Goal: Task Accomplishment & Management: Complete application form

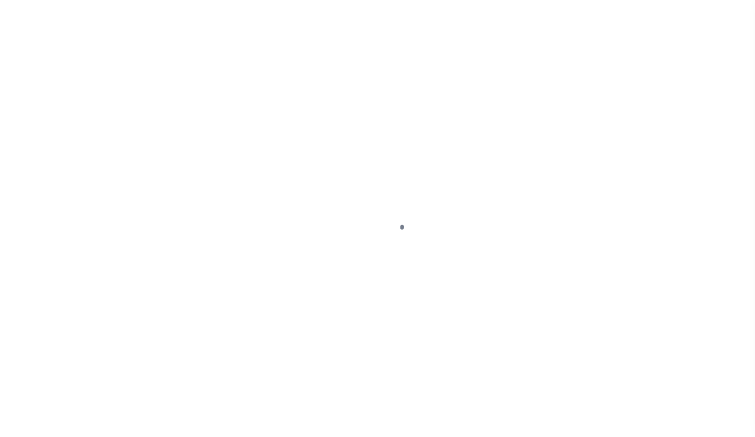
scroll to position [58, 0]
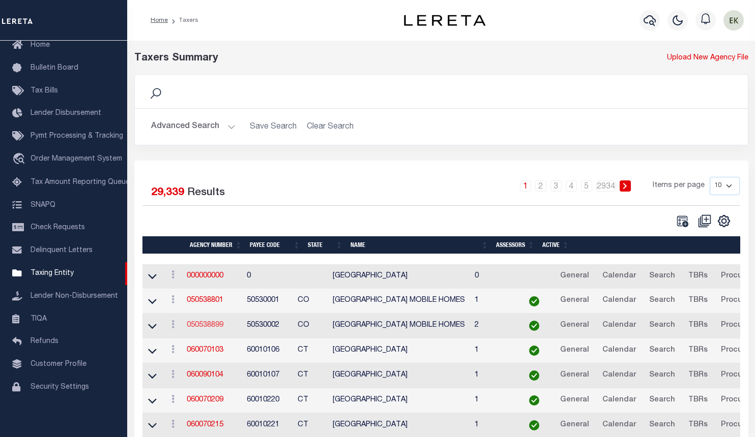
click at [218, 329] on link "050538899" at bounding box center [205, 325] width 37 height 7
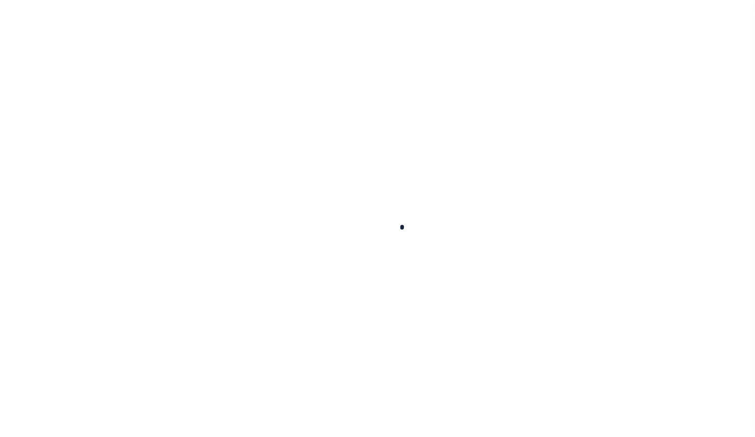
select select
checkbox input "false"
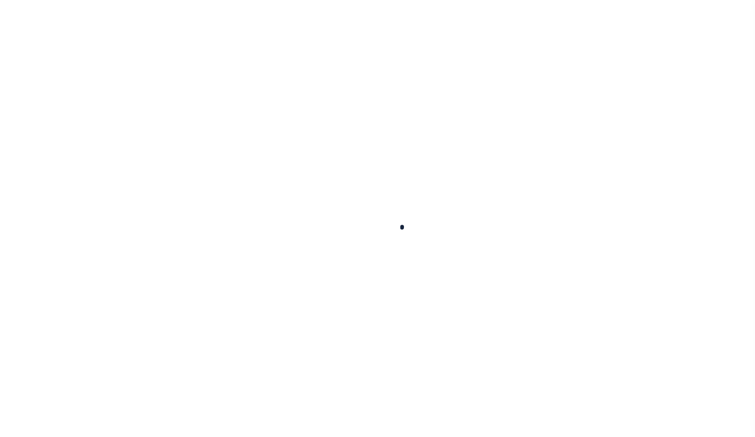
checkbox input "false"
type input "810500000"
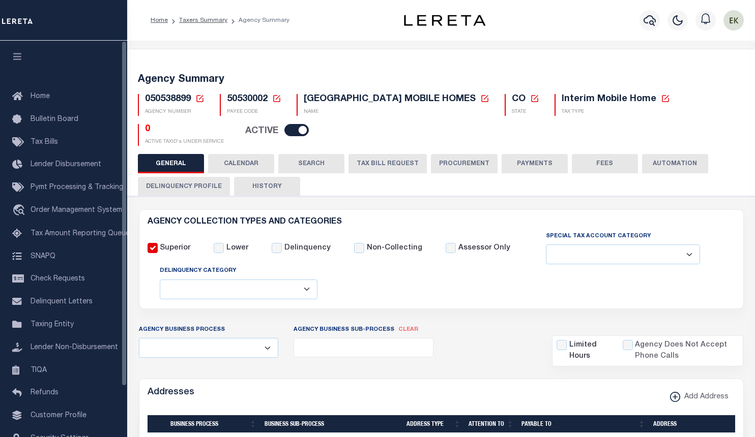
click at [389, 169] on button "TAX BILL REQUEST" at bounding box center [387, 163] width 78 height 19
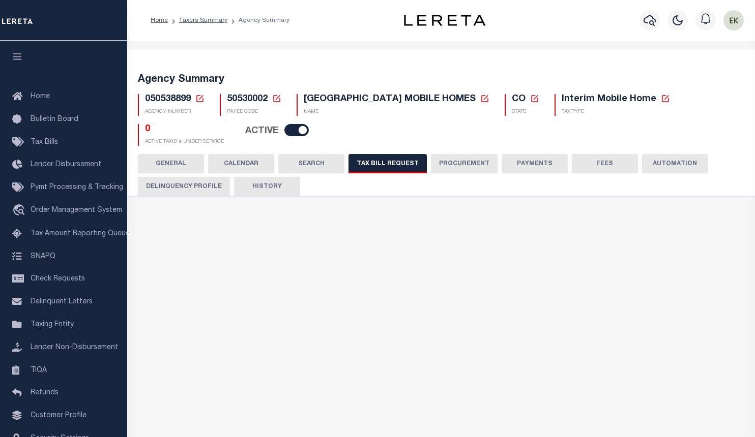
select select "27"
checkbox input "false"
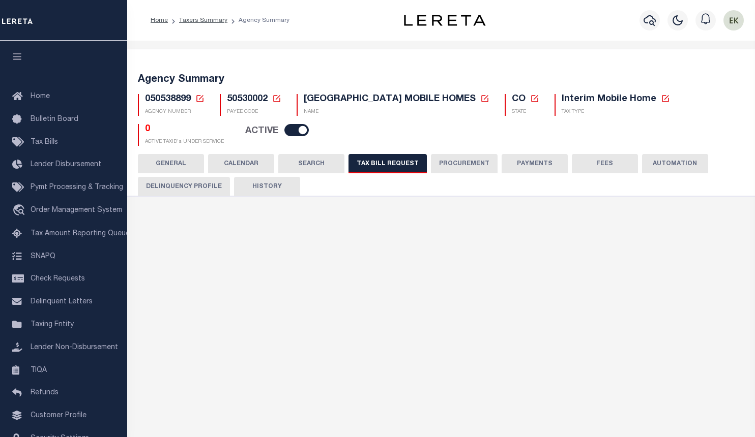
select select "22"
select select "false"
select select
select select "7803021001"
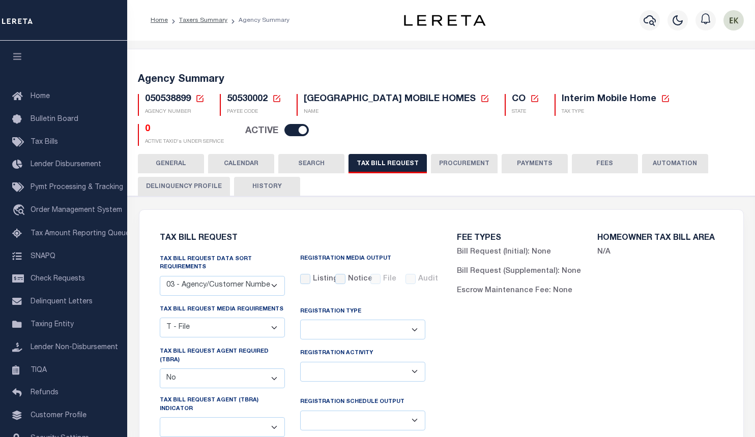
click at [200, 101] on icon at bounding box center [199, 98] width 9 height 9
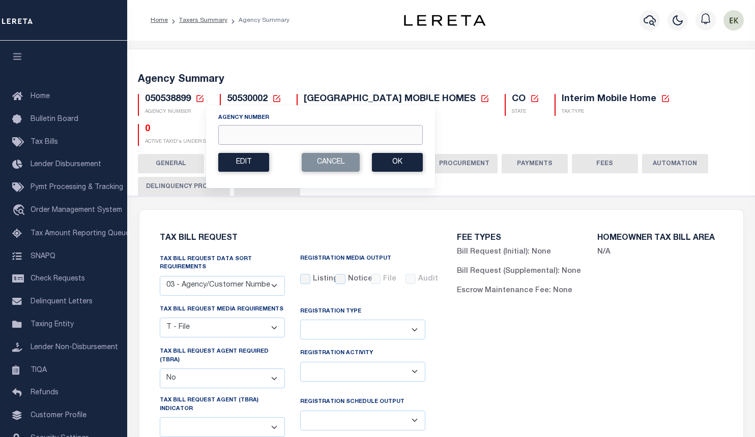
click at [251, 138] on input "Agency Number" at bounding box center [320, 135] width 204 height 20
paste input "220270000"
type input "220270000"
click at [396, 166] on button "Ok" at bounding box center [397, 162] width 51 height 19
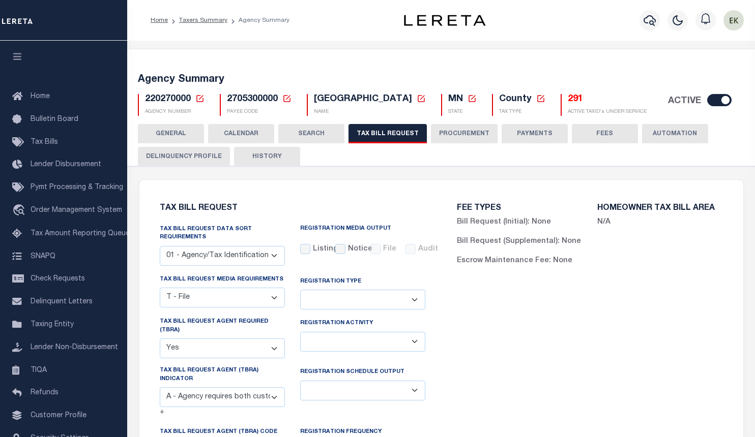
select select "22"
select select "true"
select select "9"
select select
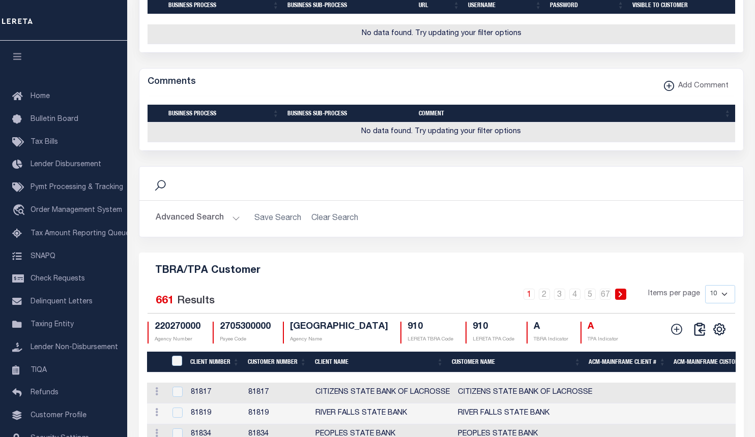
scroll to position [1221, 0]
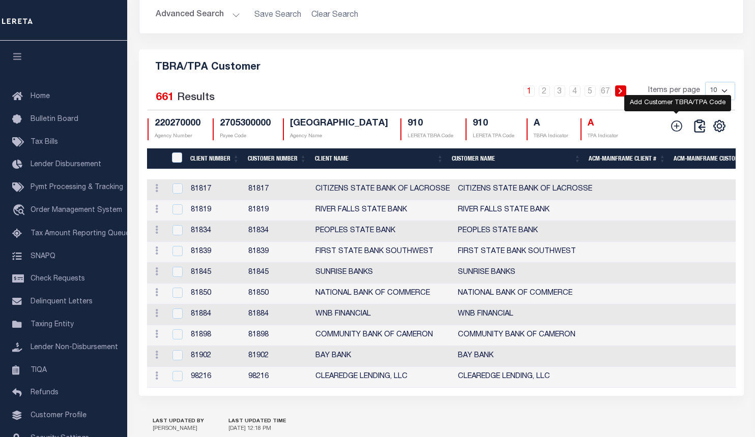
click at [679, 133] on icon at bounding box center [676, 126] width 13 height 13
checkbox input "true"
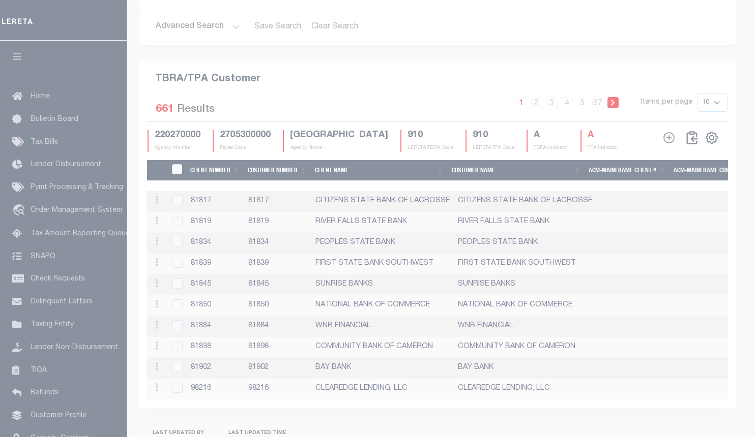
scroll to position [1201, 0]
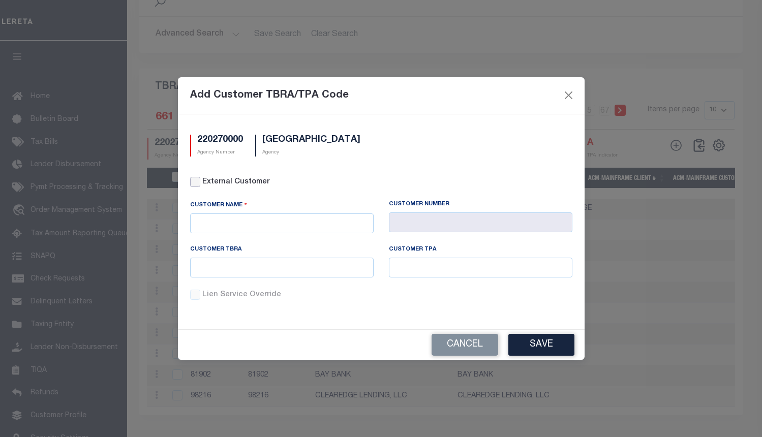
click at [196, 185] on input "External Customer" at bounding box center [195, 182] width 10 height 10
checkbox input "true"
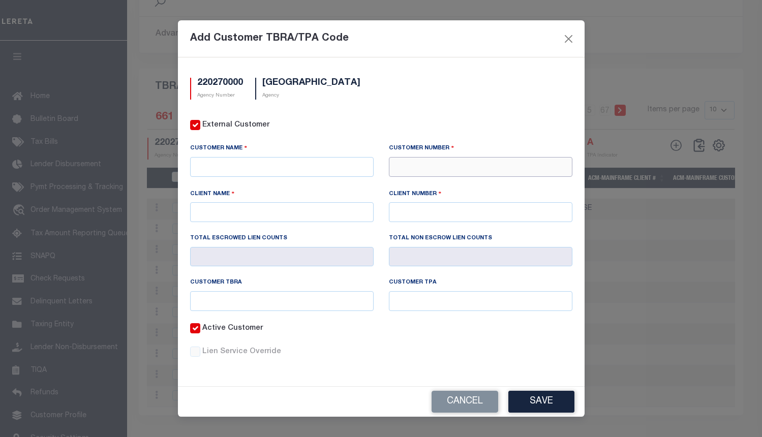
click at [445, 175] on input "text" at bounding box center [481, 167] width 184 height 20
paste input "76698"
click at [454, 164] on input "76698" at bounding box center [481, 167] width 184 height 20
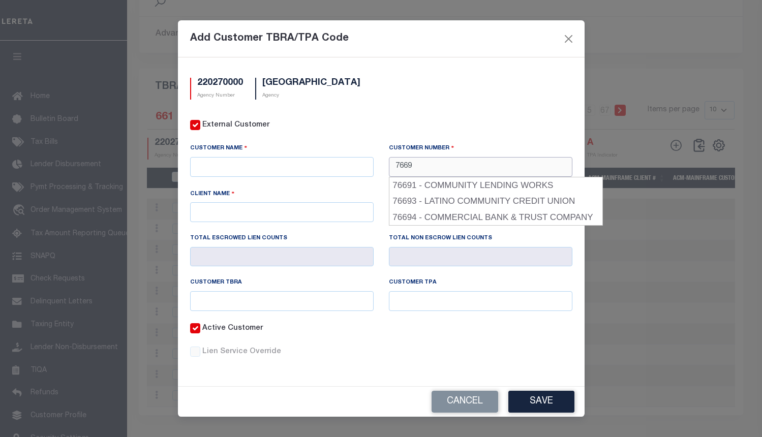
type input "76698"
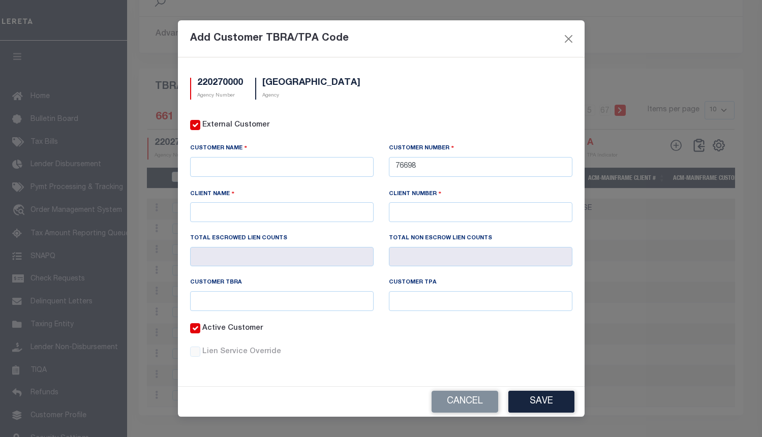
click at [446, 197] on div "Client Number" at bounding box center [481, 196] width 184 height 14
click at [311, 205] on input "text" at bounding box center [282, 212] width 184 height 20
click at [298, 163] on input "text" at bounding box center [282, 167] width 184 height 20
type input "P"
type input "PEOPLES NATIONAL BANK OF KEWANEE"
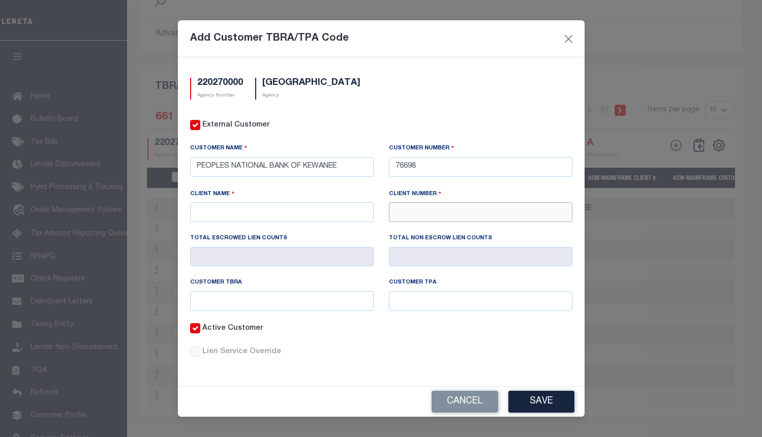
click at [427, 211] on input "text" at bounding box center [481, 212] width 184 height 20
type input "76698"
drag, startPoint x: 341, startPoint y: 165, endPoint x: 179, endPoint y: 166, distance: 162.3
click at [179, 166] on div "220270000 Agency Number HENNEPIN COUNTY Agency External Customer Customer Name" at bounding box center [381, 221] width 407 height 329
click at [249, 212] on input "text" at bounding box center [282, 212] width 184 height 20
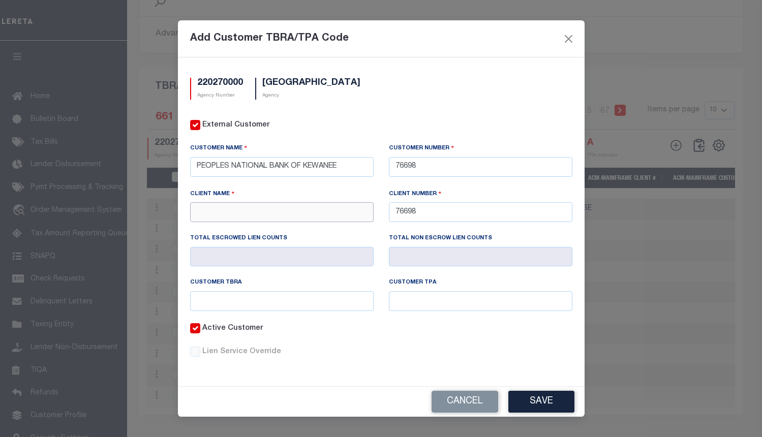
paste input "PEOPLES NATIONAL BANK OF KEWANEE"
type input "PEOPLES NATIONAL BANK OF KEWANEE"
click at [259, 301] on input "text" at bounding box center [282, 301] width 184 height 20
click at [259, 300] on input "90" at bounding box center [282, 301] width 184 height 20
type input "910"
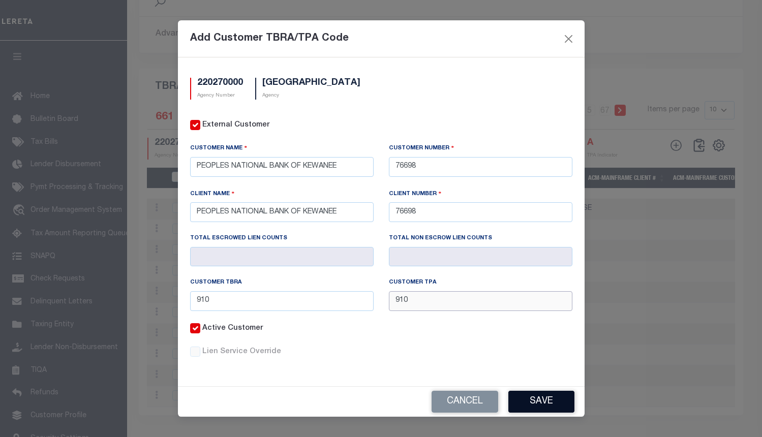
type input "910"
click at [542, 405] on button "Save" at bounding box center [542, 402] width 66 height 22
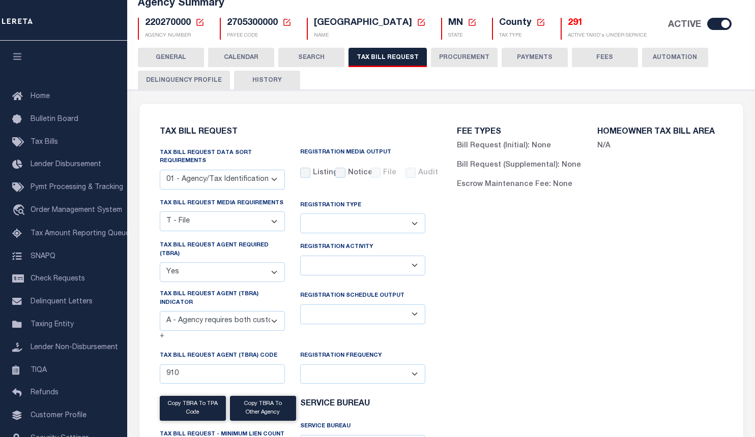
scroll to position [0, 0]
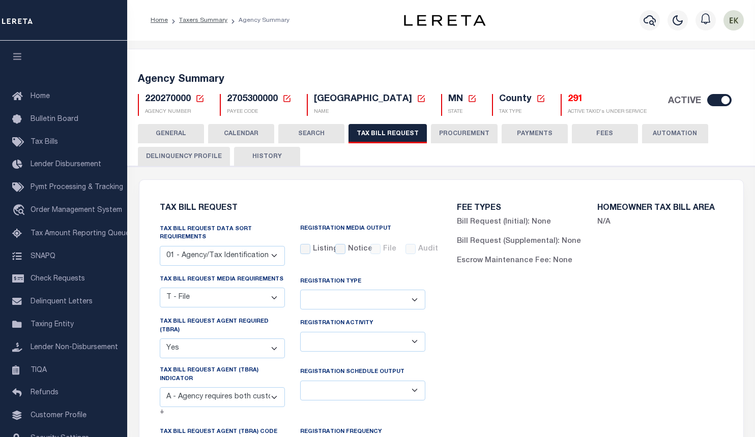
click at [198, 99] on icon at bounding box center [199, 98] width 9 height 9
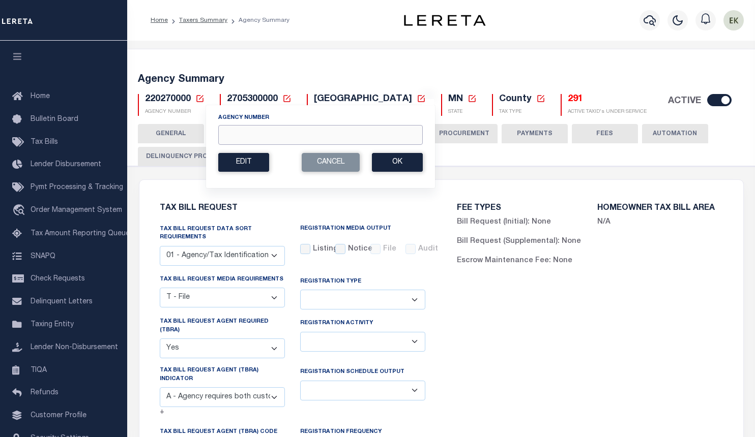
click at [256, 129] on input "Agency Number" at bounding box center [320, 135] width 204 height 20
paste input "220820000"
type input "220820000"
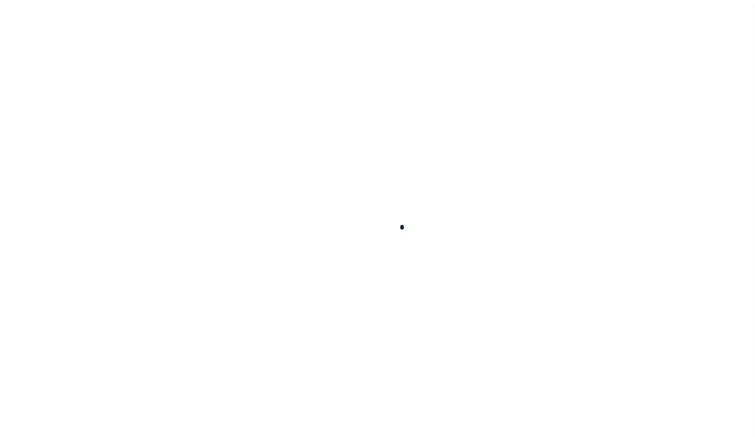
select select "27"
checkbox input "false"
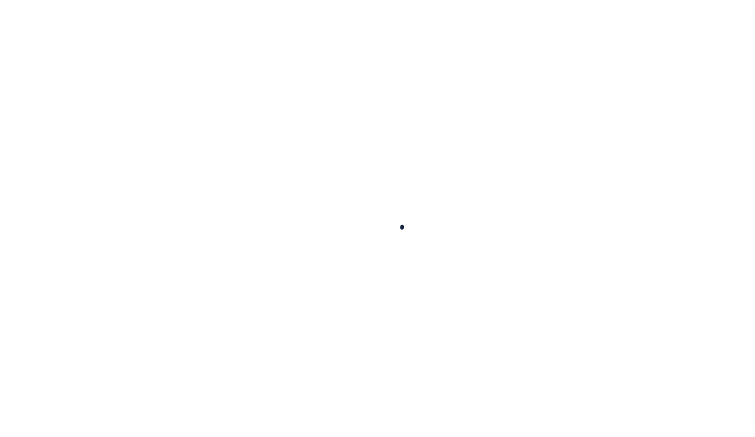
select select "22"
select select "true"
select select "14"
select select
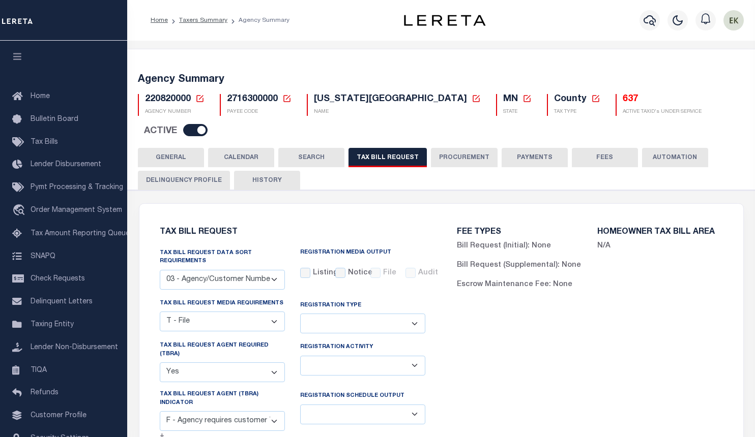
click at [514, 360] on div "FEE TYPES Bill Request (Initial): None Bill Request (Supplemental): None Escrow…" at bounding box center [590, 427] width 298 height 422
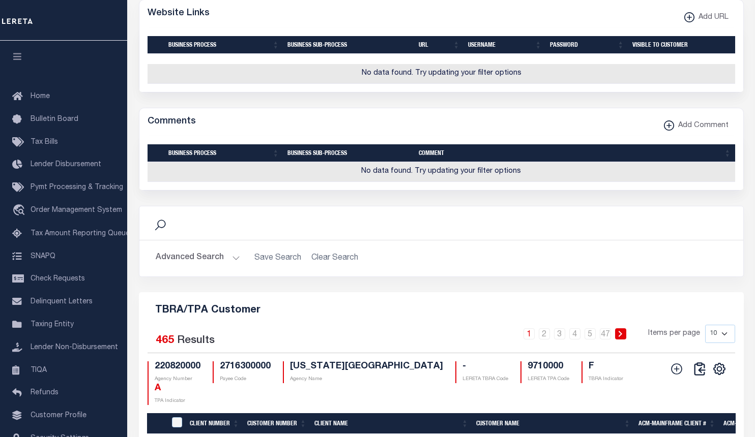
scroll to position [1068, 0]
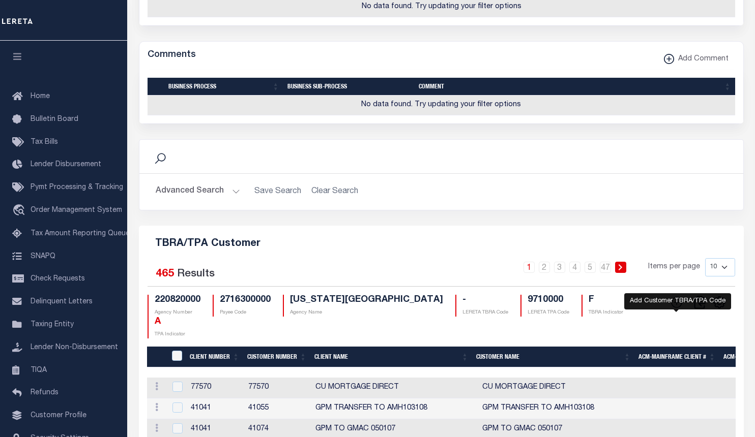
click at [678, 306] on icon at bounding box center [676, 302] width 13 height 13
checkbox input "true"
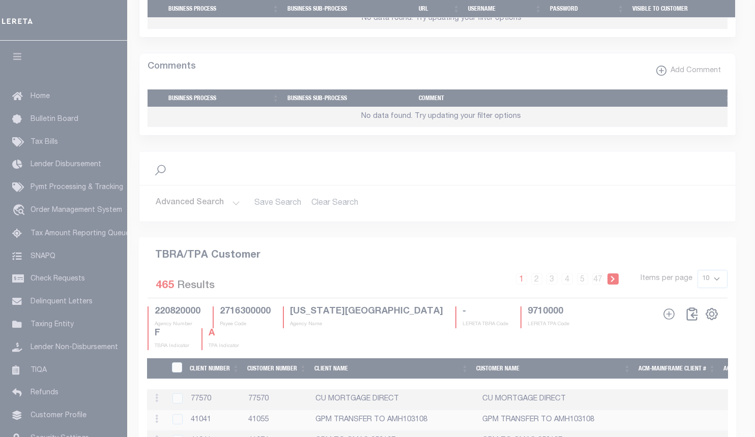
scroll to position [1055, 0]
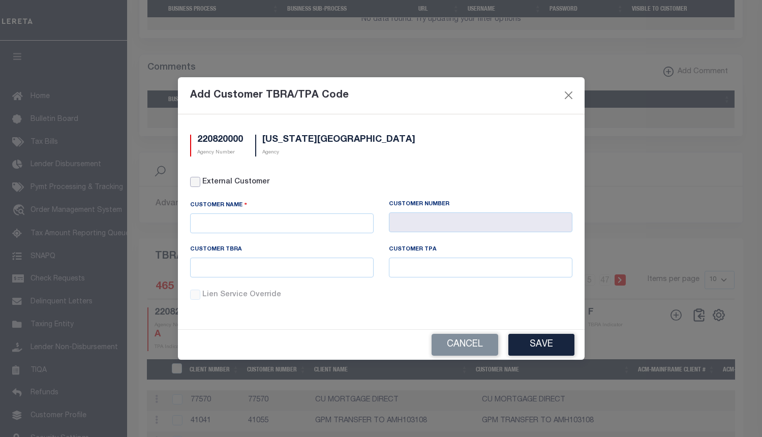
click at [199, 180] on input "External Customer" at bounding box center [195, 182] width 10 height 10
checkbox input "true"
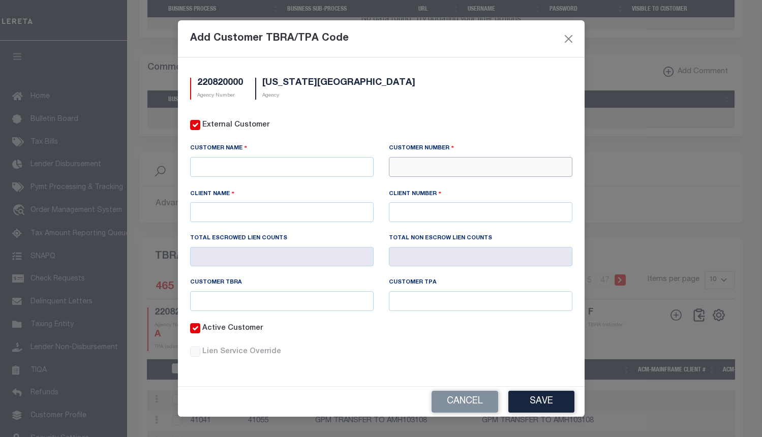
click at [491, 162] on input "text" at bounding box center [481, 167] width 184 height 20
paste input "76240"
type input "76240"
click at [446, 185] on div "76240 - ARMED FORCES BANK" at bounding box center [481, 186] width 183 height 16
type input "ARMED FORCES BANK"
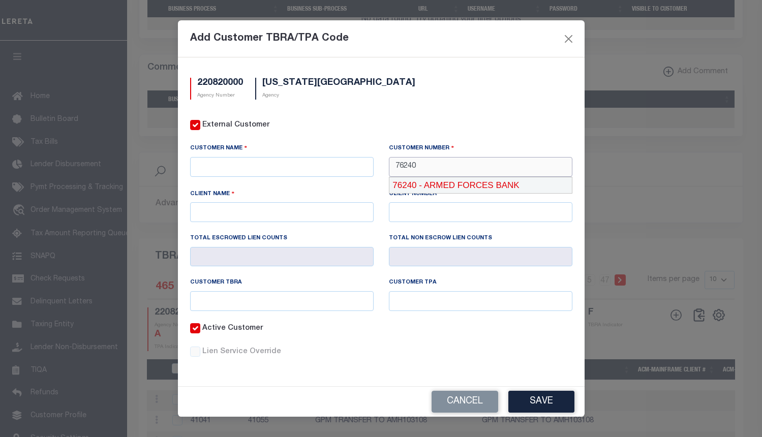
type input "ARMED FORCES BANK"
type input "76240"
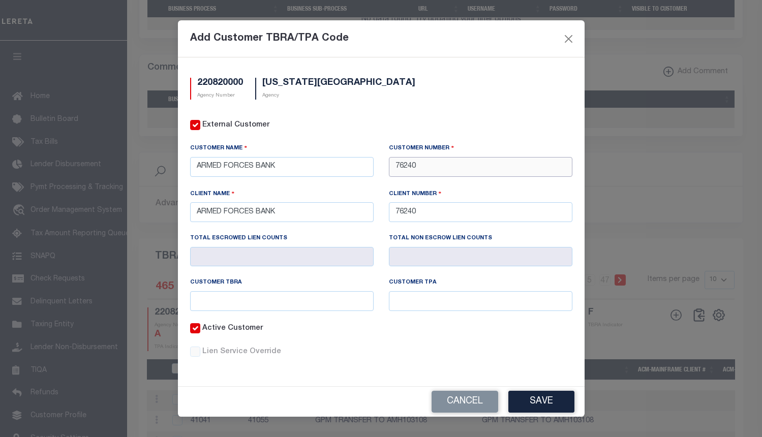
type input "76240"
click at [363, 296] on input "text" at bounding box center [282, 301] width 184 height 20
paste input "9616240"
type input "9616240"
click at [433, 302] on input "text" at bounding box center [481, 301] width 184 height 20
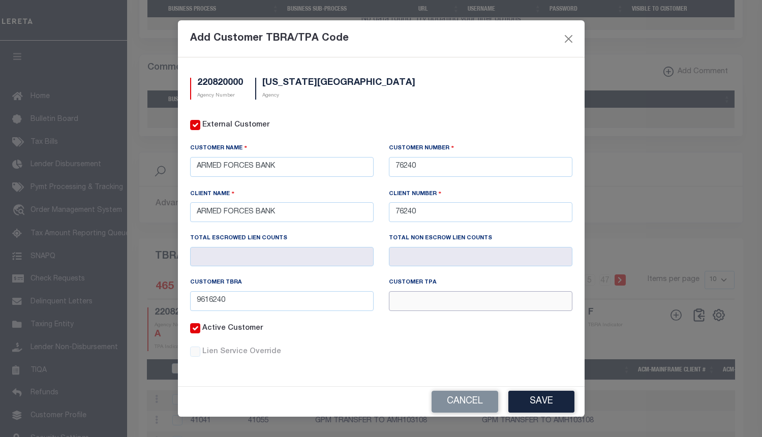
paste input "9616240"
type input "9616240"
click at [559, 399] on button "Save" at bounding box center [542, 402] width 66 height 22
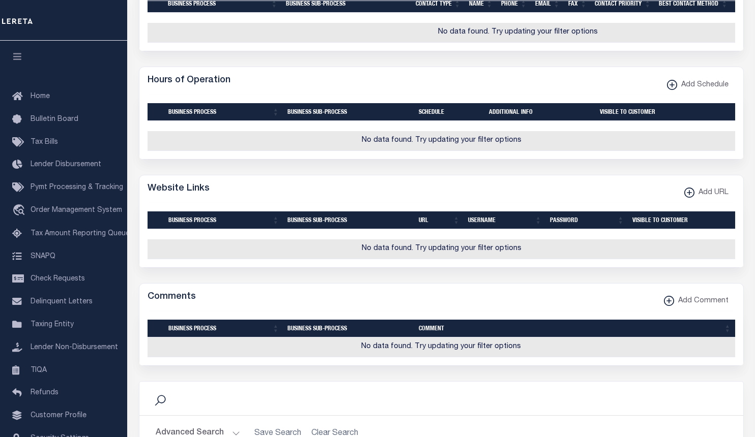
scroll to position [1170, 0]
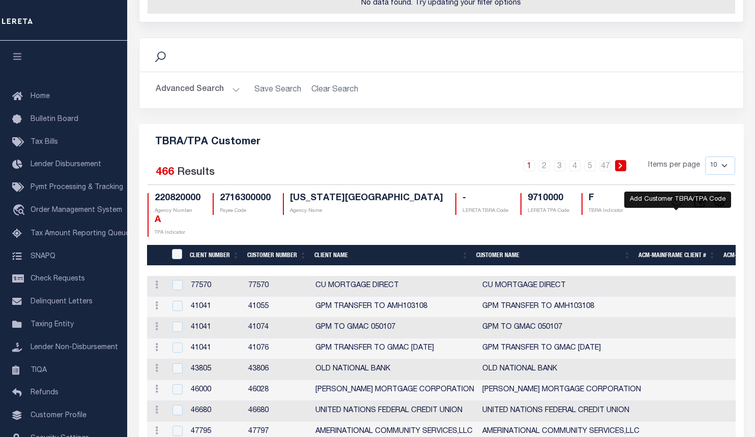
click at [678, 194] on icon at bounding box center [676, 200] width 13 height 13
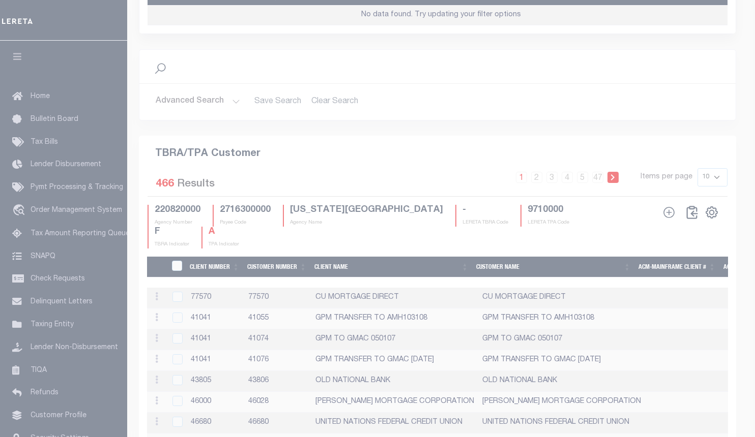
scroll to position [1164, 0]
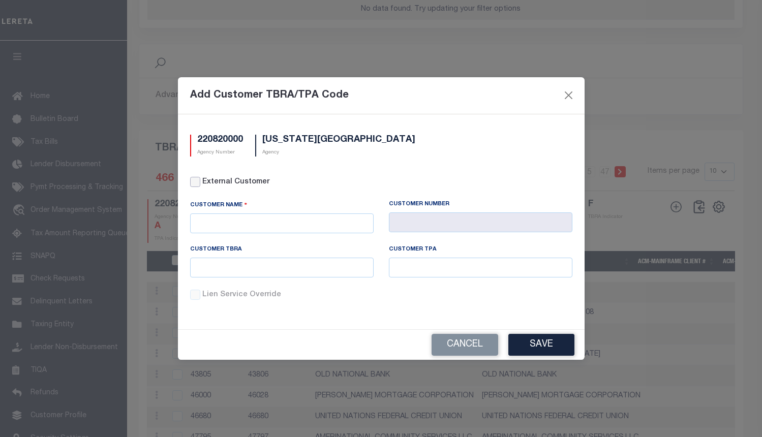
click at [196, 182] on input "External Customer" at bounding box center [195, 182] width 10 height 10
checkbox input "true"
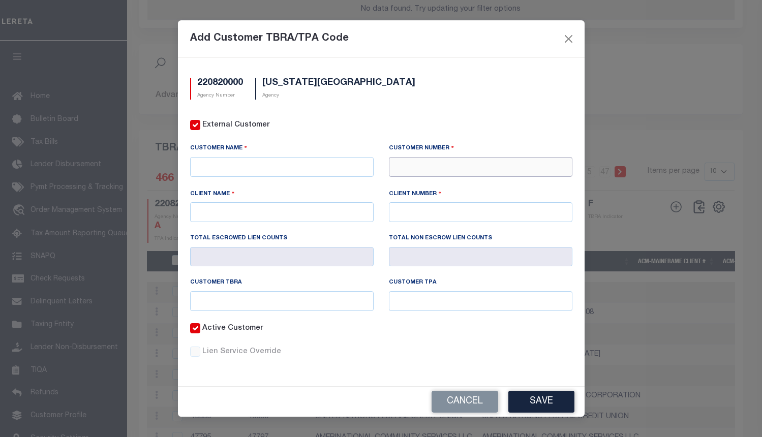
click at [472, 164] on input "text" at bounding box center [481, 167] width 184 height 20
paste input "41645"
type input "41645"
click at [454, 188] on div "41645 - TOGETHER CREDIT UNION" at bounding box center [481, 186] width 183 height 16
type input "TOGETHER CREDIT UNION"
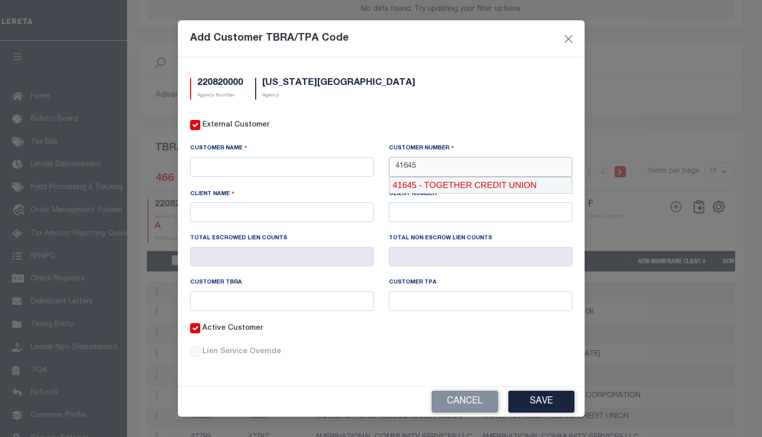
type input "TOGETHER CREDIT UNION"
type input "41645"
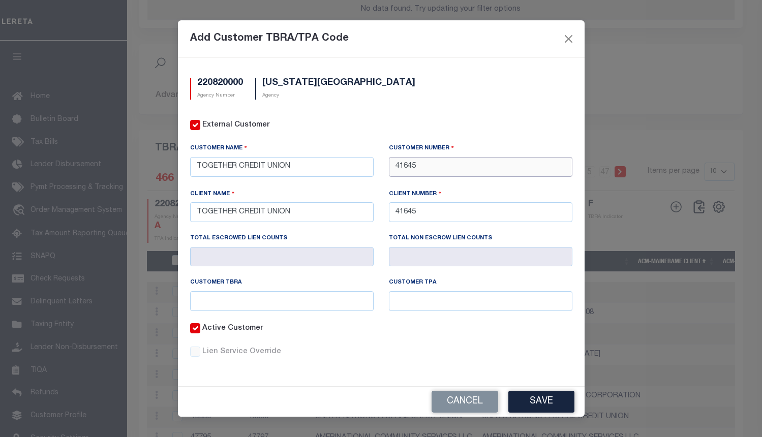
type input "41645"
click at [355, 302] on input "text" at bounding box center [282, 301] width 184 height 20
paste input "9611645"
type input "9611645"
click at [463, 302] on input "text" at bounding box center [481, 301] width 184 height 20
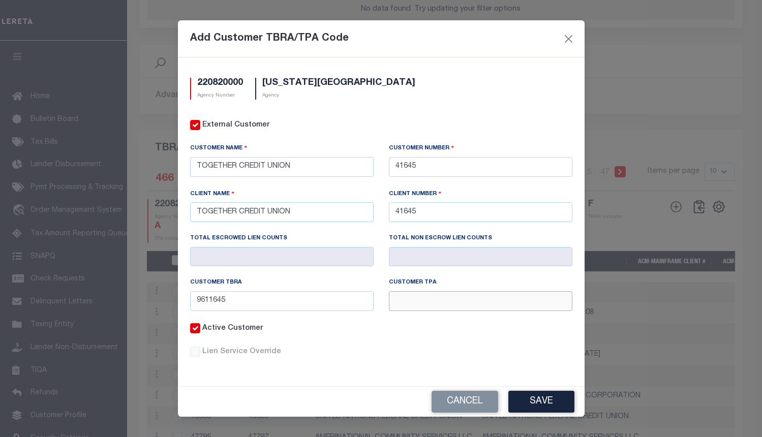
paste input "9611645"
type input "9611645"
click at [551, 399] on button "Save" at bounding box center [542, 402] width 66 height 22
click at [569, 39] on button "Close" at bounding box center [568, 38] width 13 height 13
